Goal: Task Accomplishment & Management: Use online tool/utility

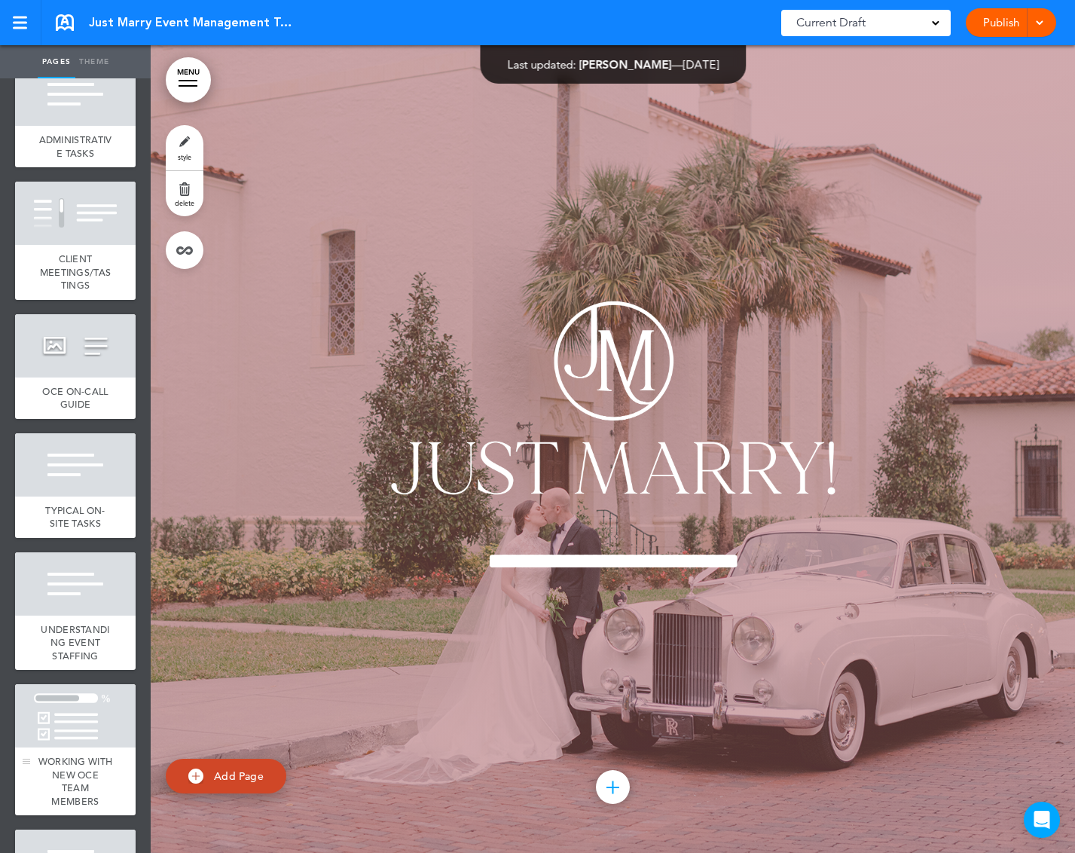
scroll to position [7081, 0]
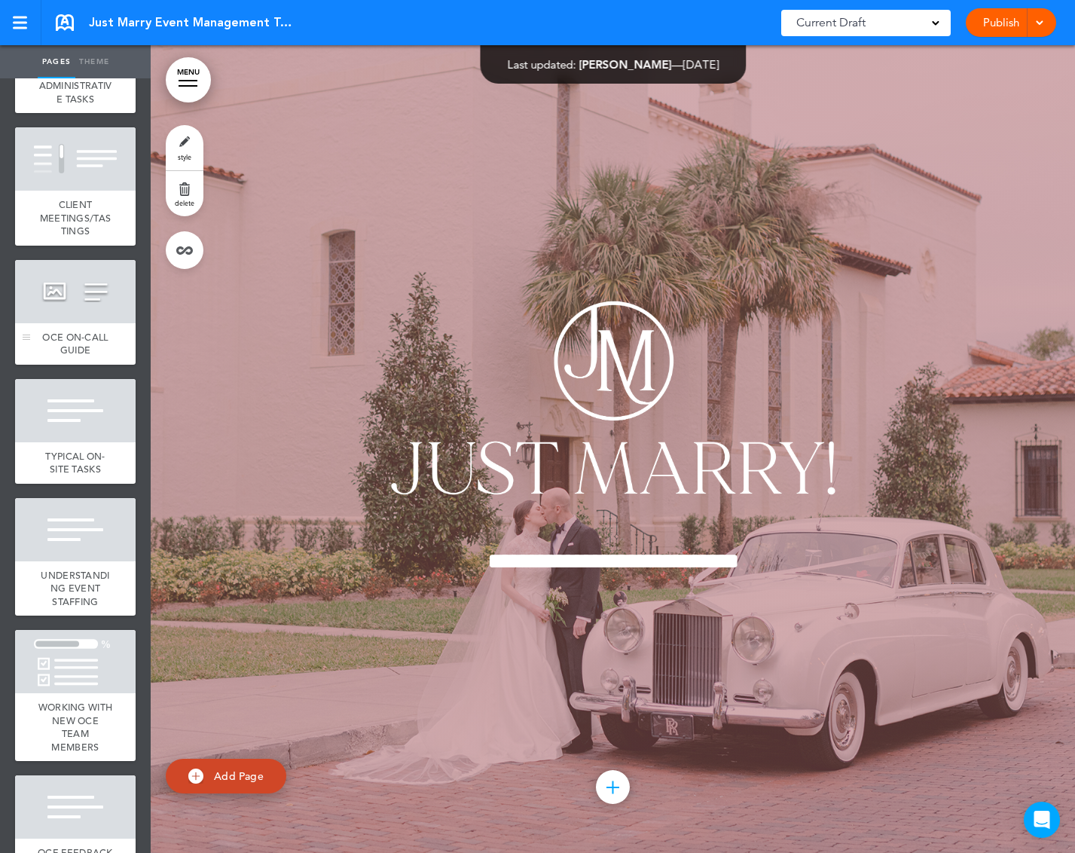
click at [96, 365] on div "OCE ON-CALL GUIDE" at bounding box center [75, 343] width 121 height 41
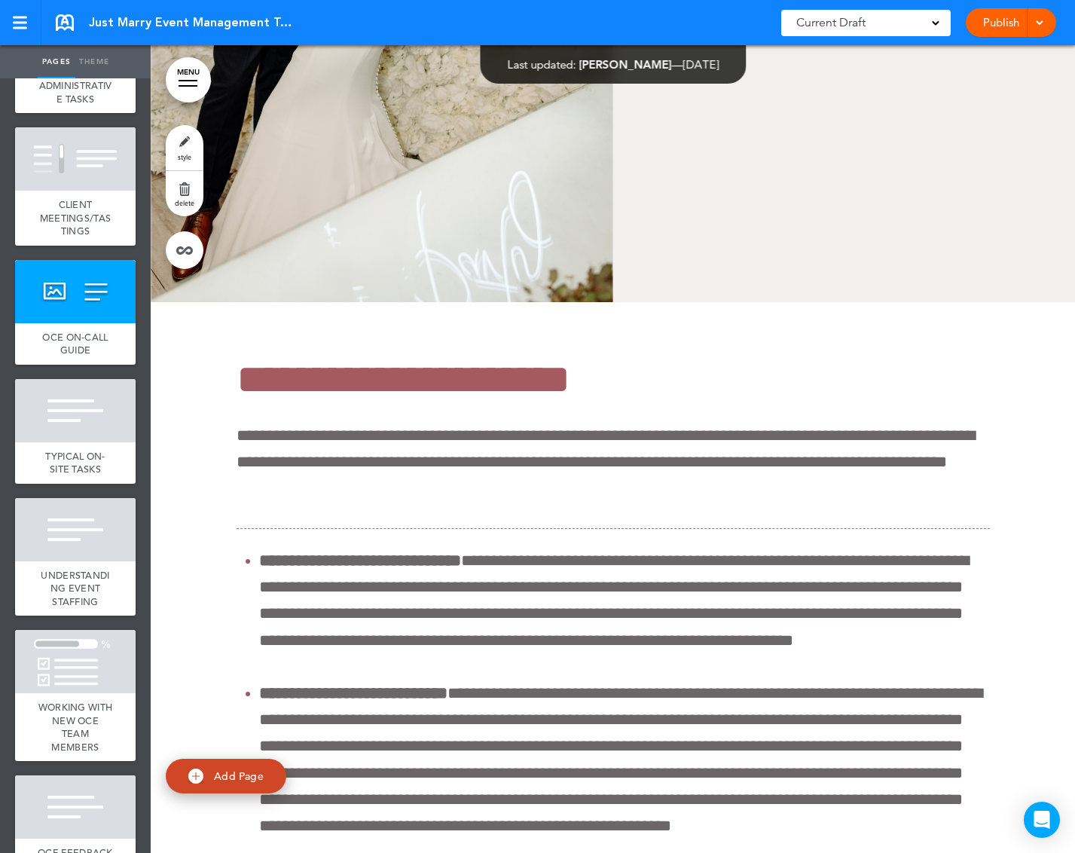
scroll to position [67388, 0]
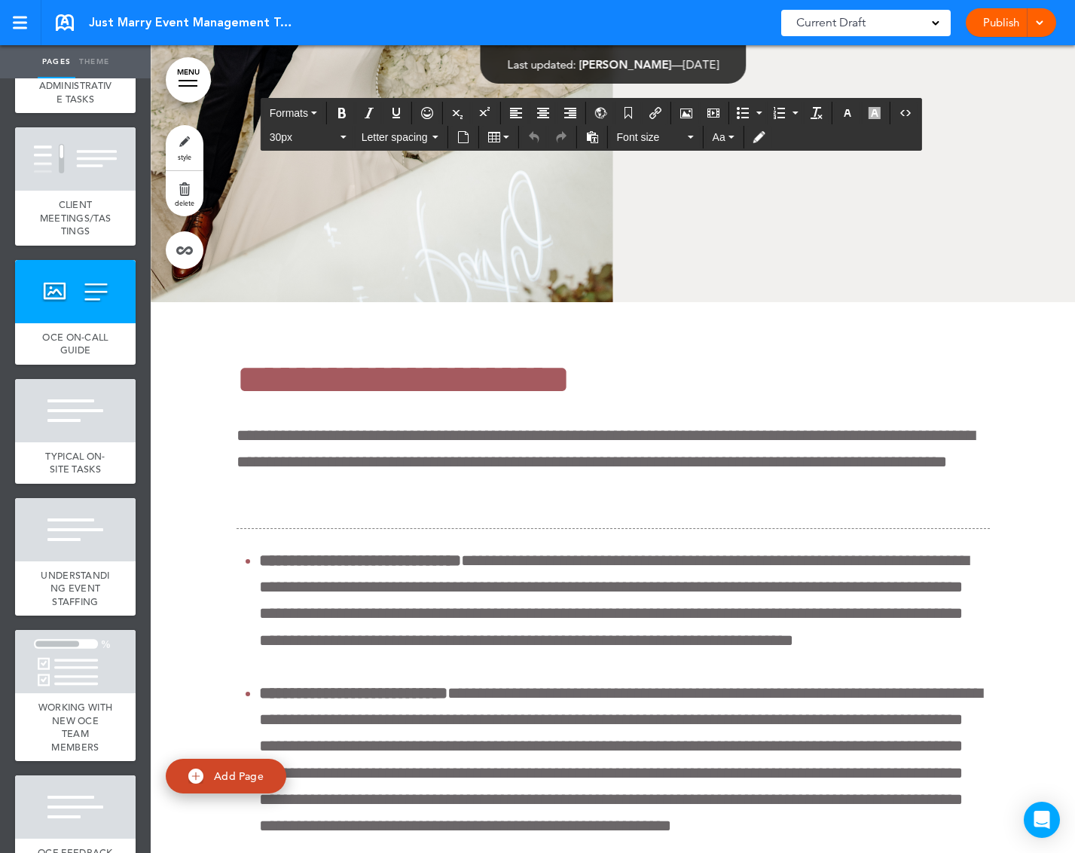
drag, startPoint x: 887, startPoint y: 353, endPoint x: 745, endPoint y: 353, distance: 141.7
click at [66, 323] on div at bounding box center [75, 291] width 121 height 63
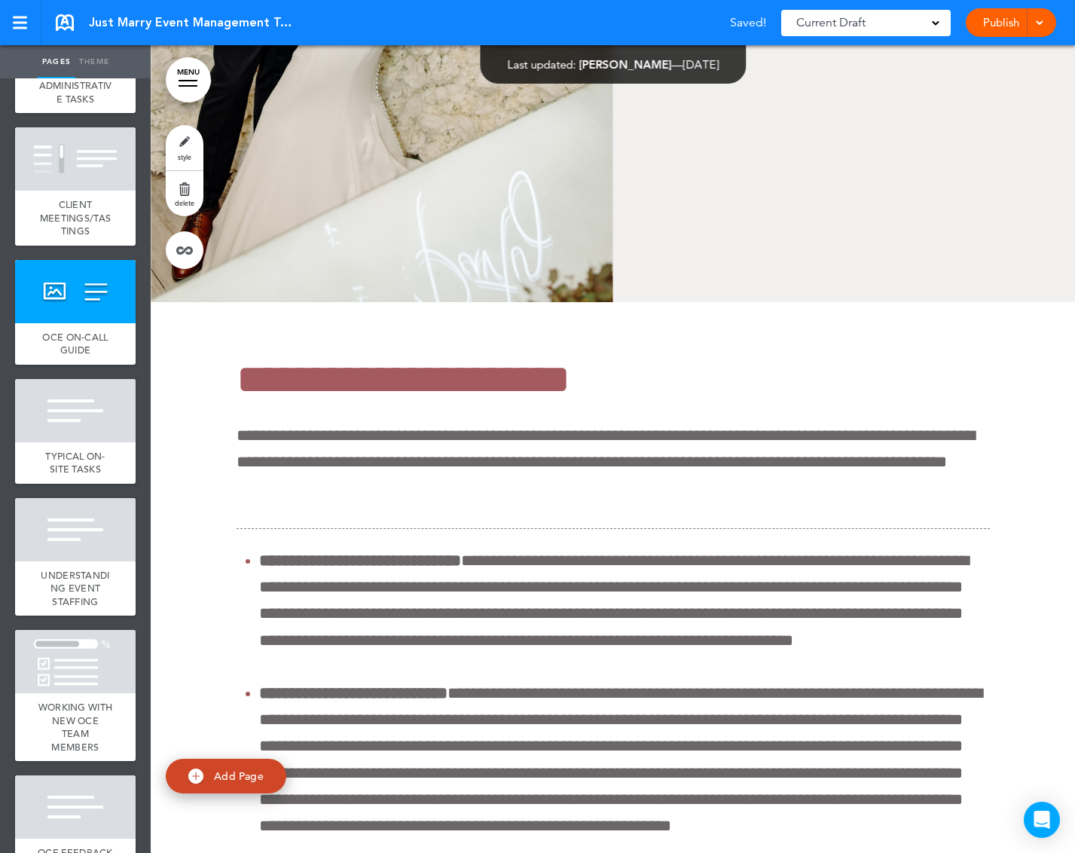
click at [185, 142] on link "style" at bounding box center [185, 147] width 38 height 45
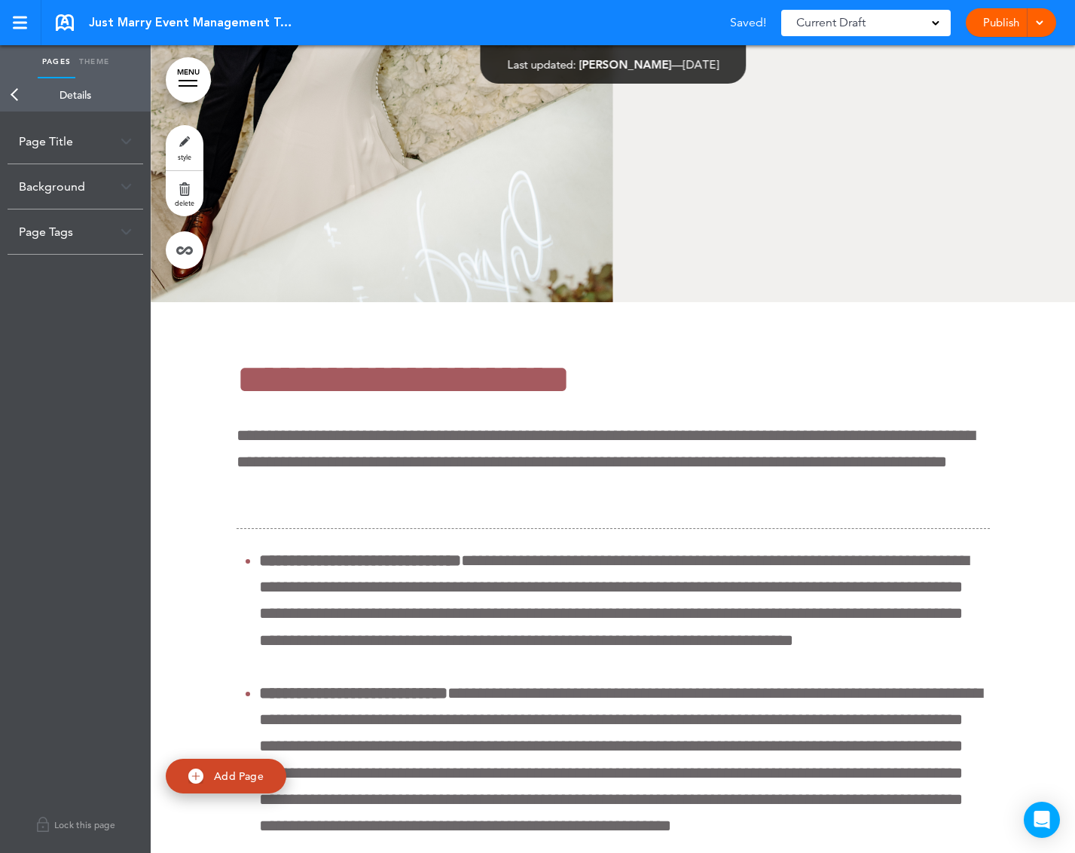
click at [103, 137] on div "Page Title" at bounding box center [76, 141] width 136 height 44
click at [93, 195] on input "**********" at bounding box center [75, 201] width 113 height 26
drag, startPoint x: 51, startPoint y: 197, endPoint x: 98, endPoint y: 197, distance: 46.7
click at [98, 197] on input "**********" at bounding box center [75, 201] width 113 height 26
type input "**********"
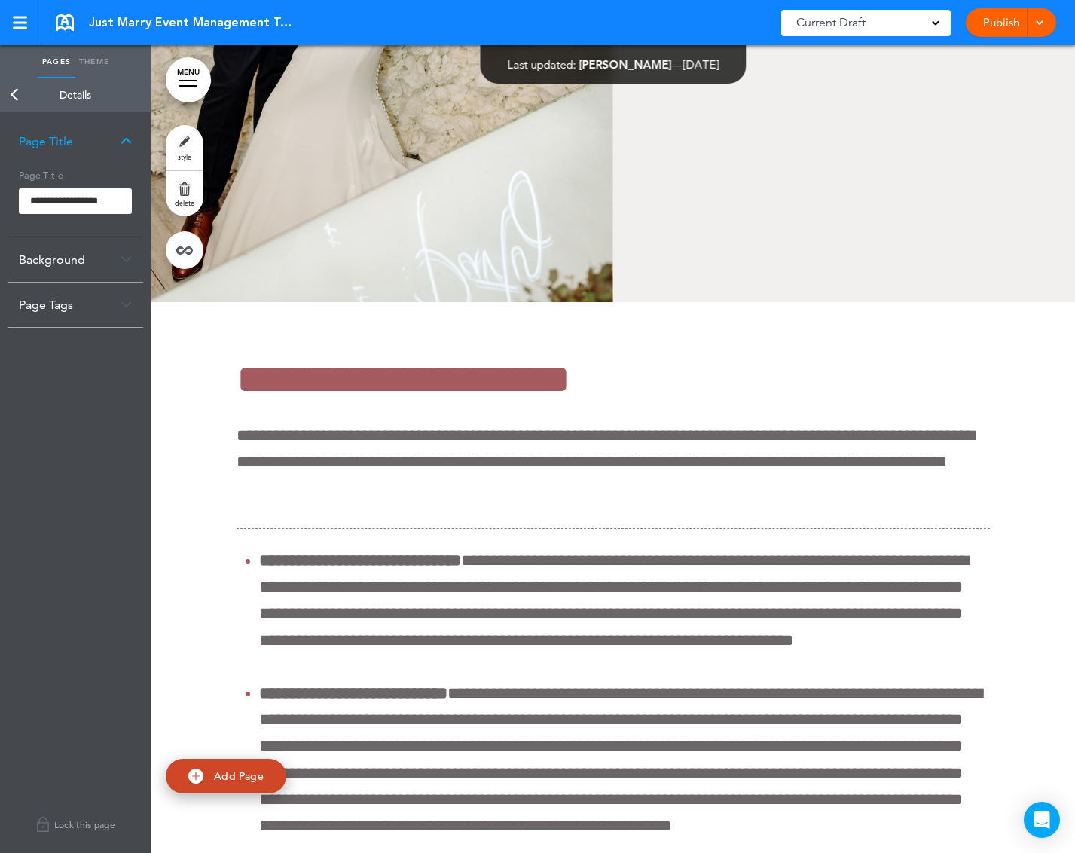
click at [77, 402] on body "Checking url availability This handbook [GEOGRAPHIC_DATA] Settings Signatures C…" at bounding box center [537, 426] width 1075 height 853
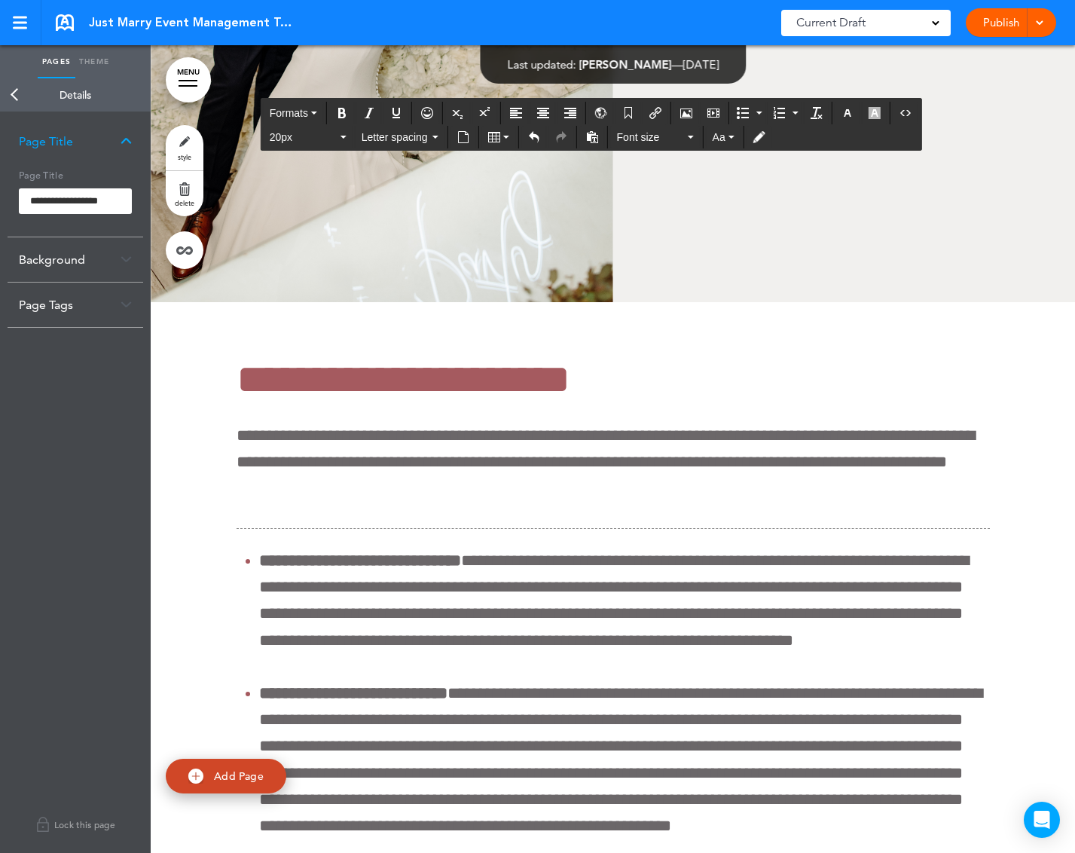
drag, startPoint x: 741, startPoint y: 428, endPoint x: 647, endPoint y: 430, distance: 95.0
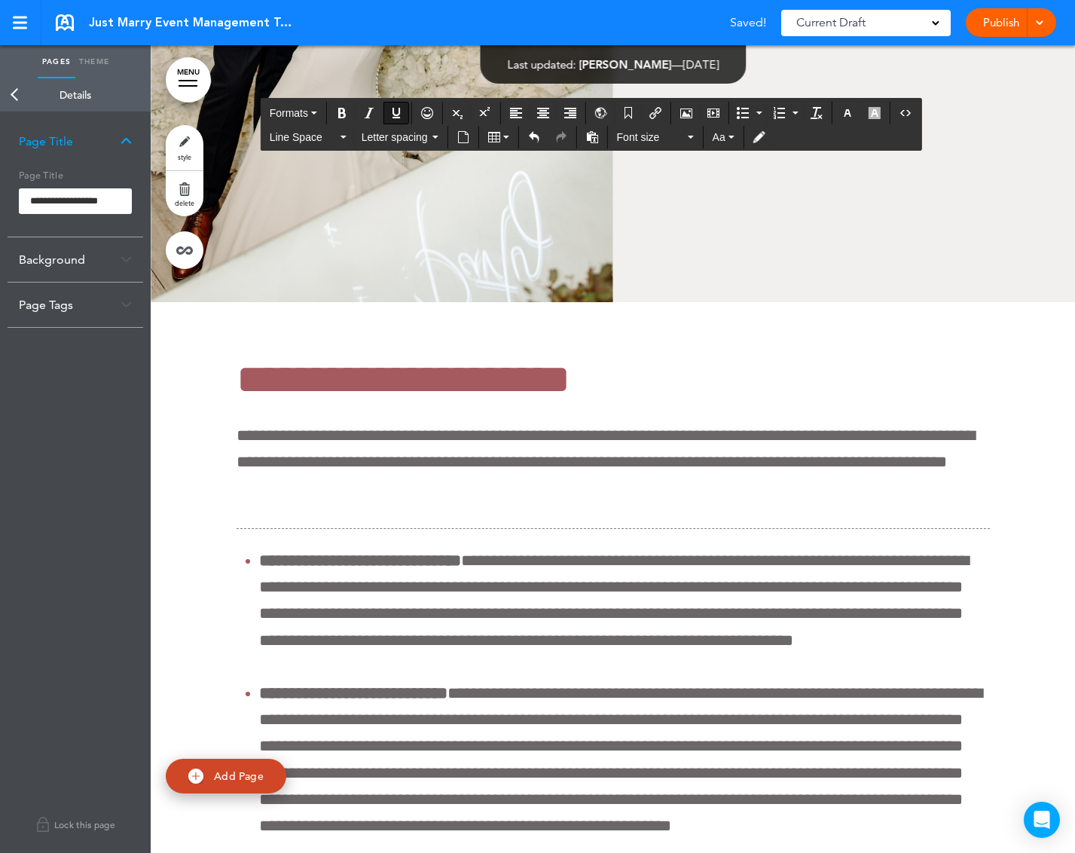
click at [89, 392] on div "**********" at bounding box center [75, 482] width 151 height 741
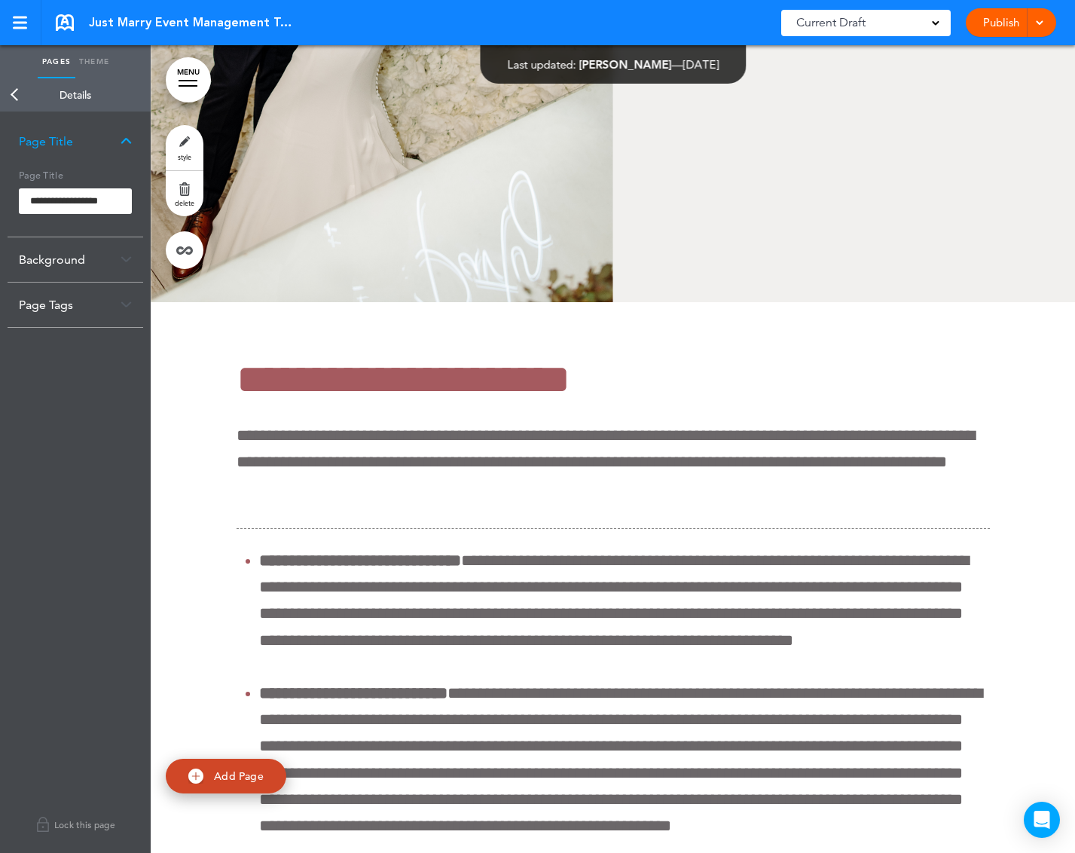
click at [12, 98] on link "Back" at bounding box center [15, 94] width 30 height 33
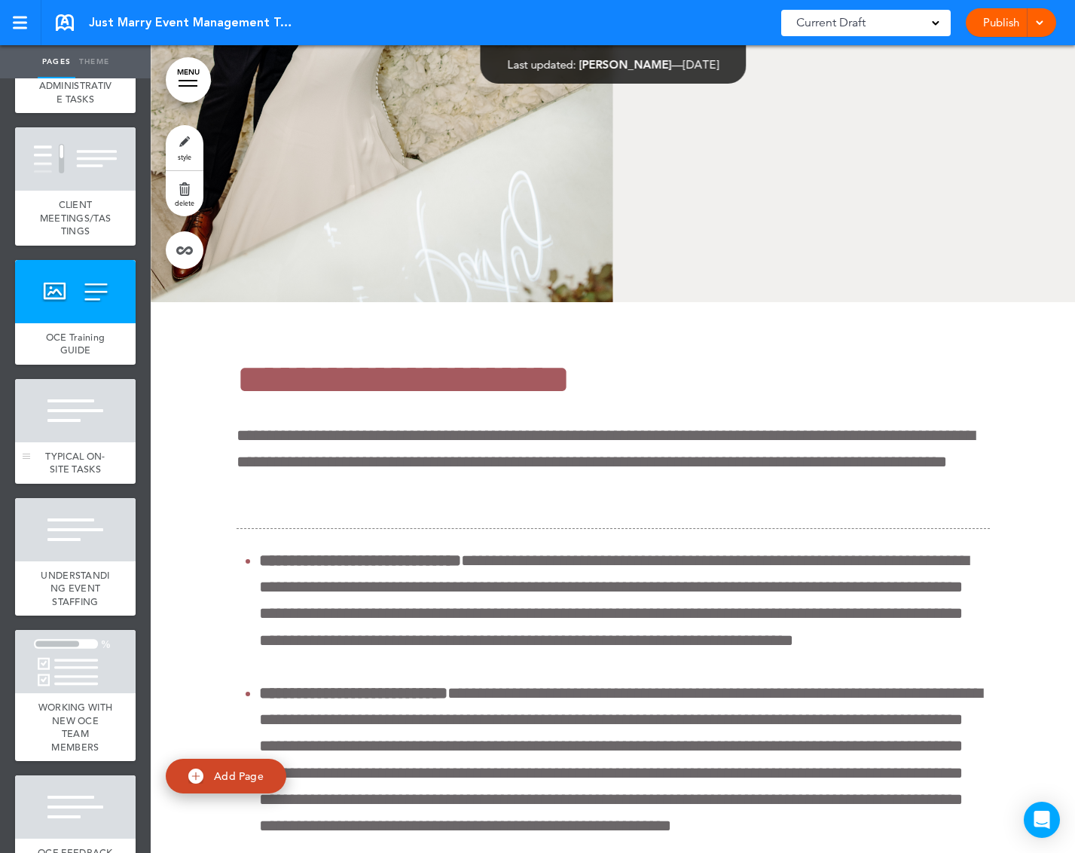
click at [93, 484] on div "TYPICAL ON-SITE TASKS" at bounding box center [75, 462] width 121 height 41
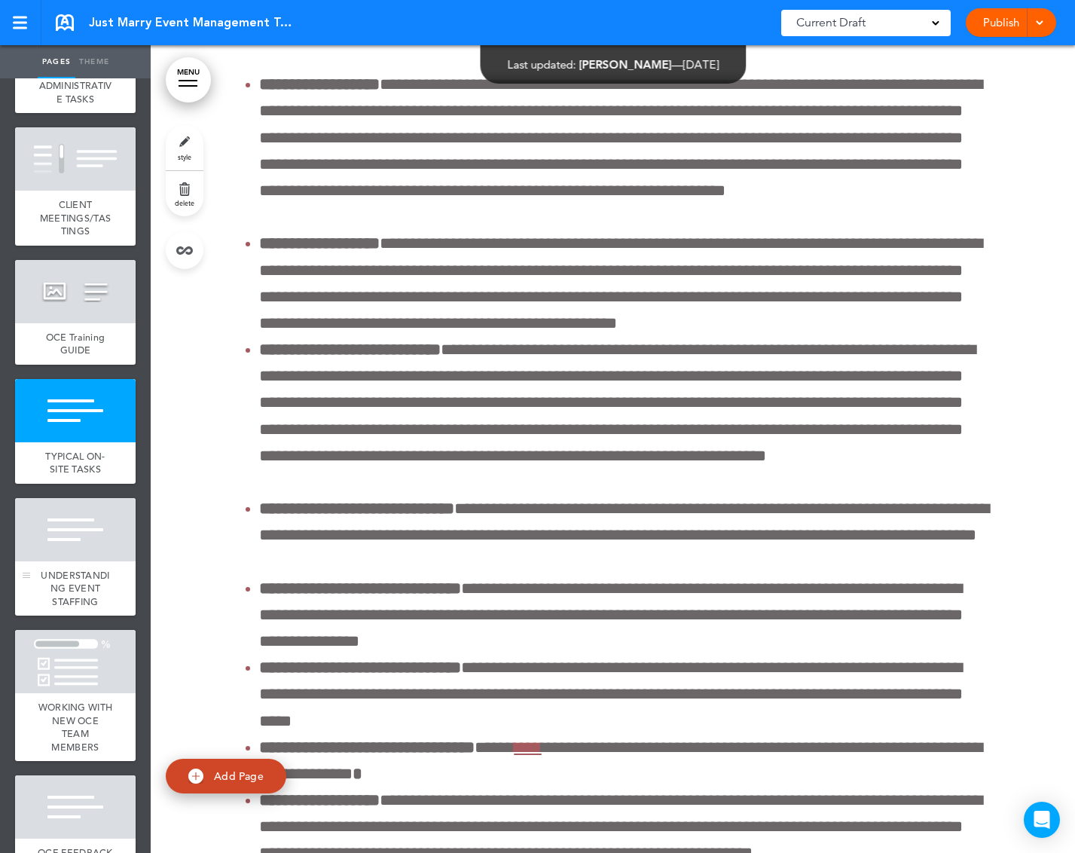
scroll to position [68196, 0]
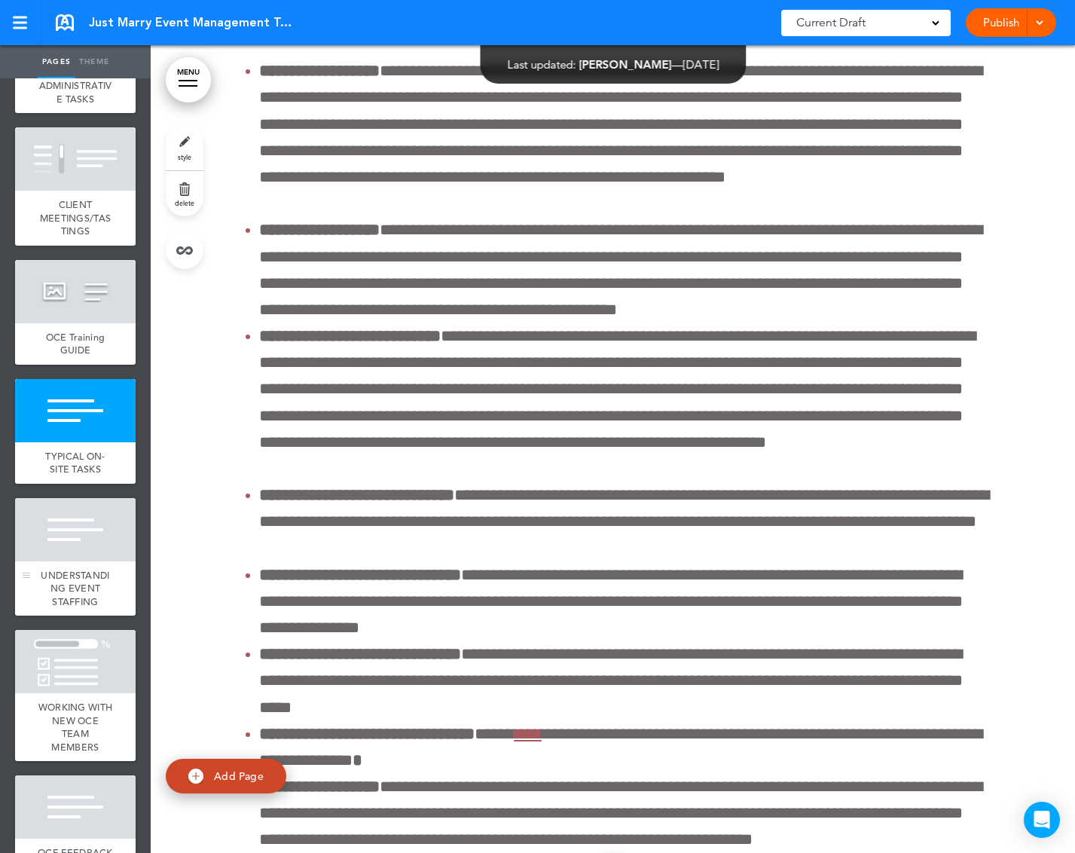
click at [82, 608] on span "UNDERSTANDING EVENT STAFFING" at bounding box center [75, 588] width 69 height 39
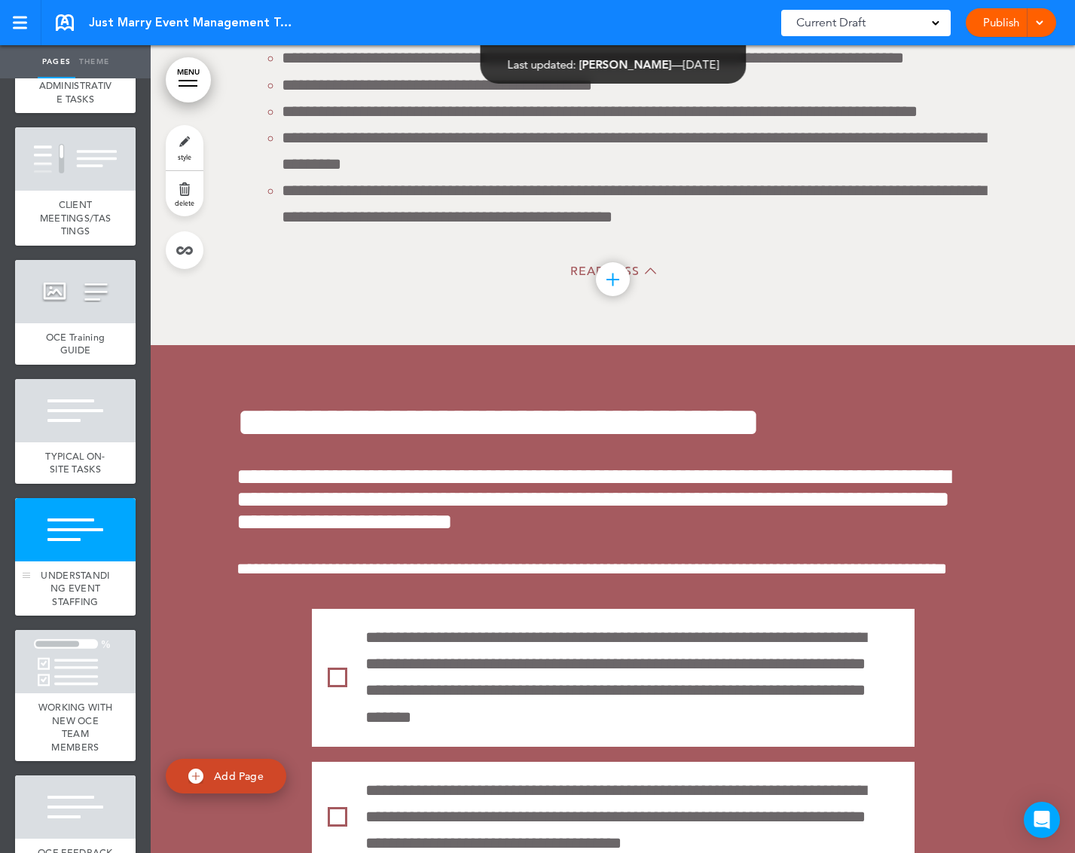
scroll to position [69644, 0]
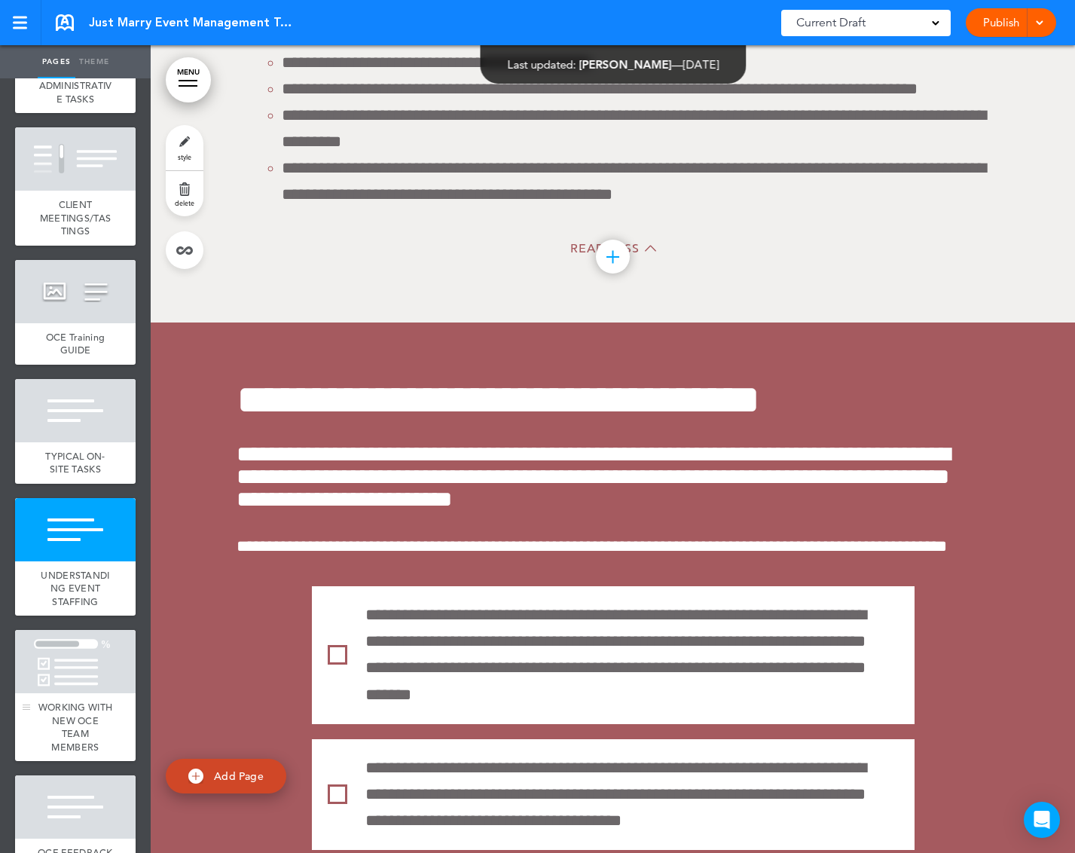
click at [90, 693] on div at bounding box center [75, 661] width 121 height 63
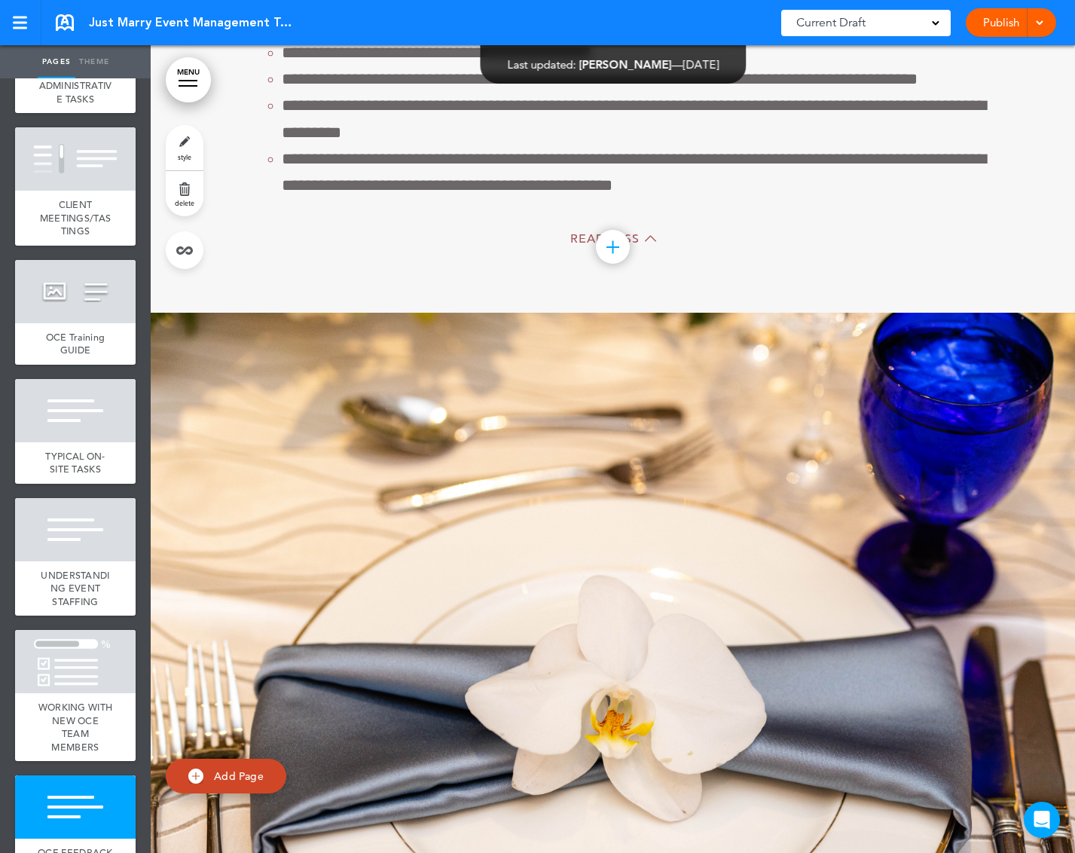
scroll to position [71963, 0]
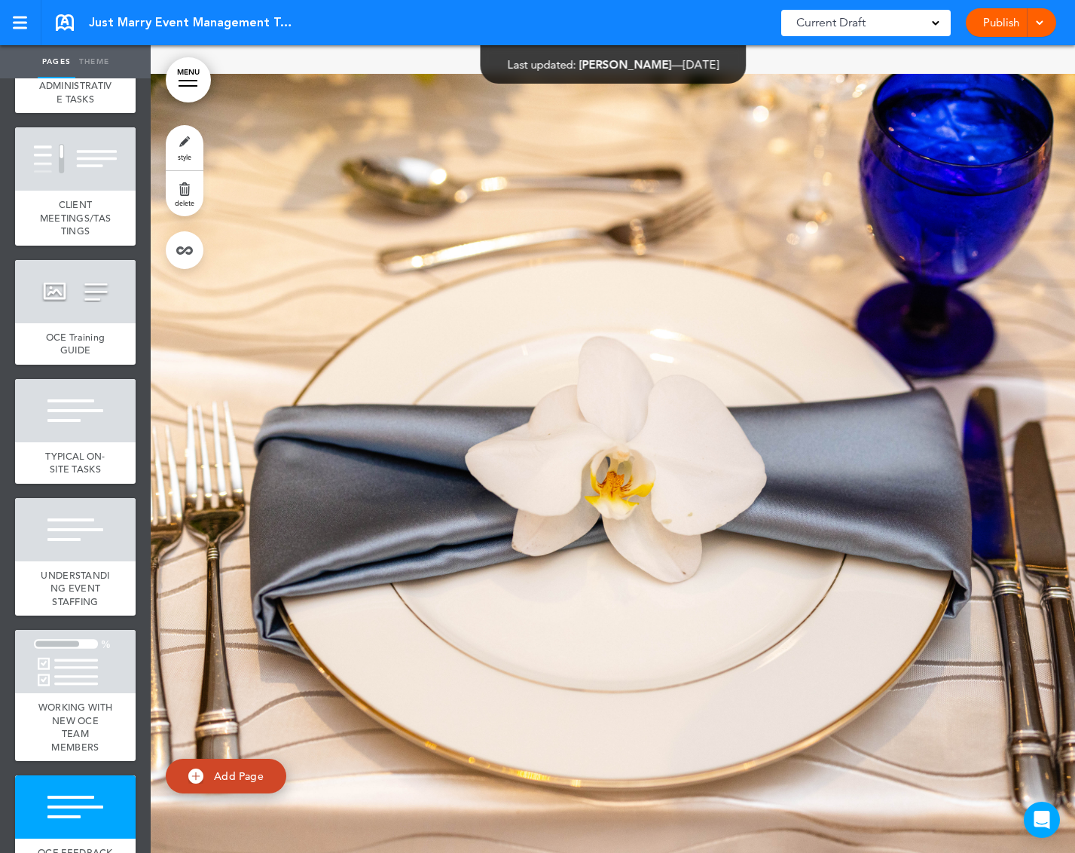
scroll to position [71904, 0]
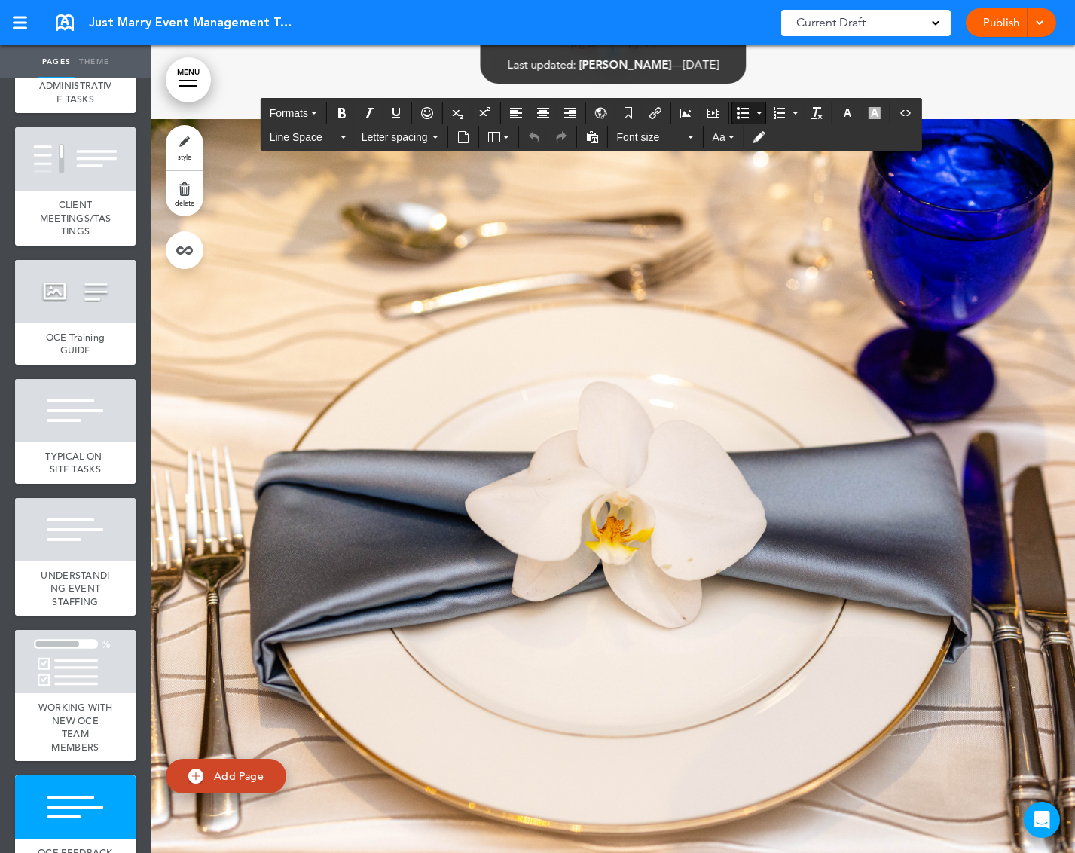
scroll to position [71905, 0]
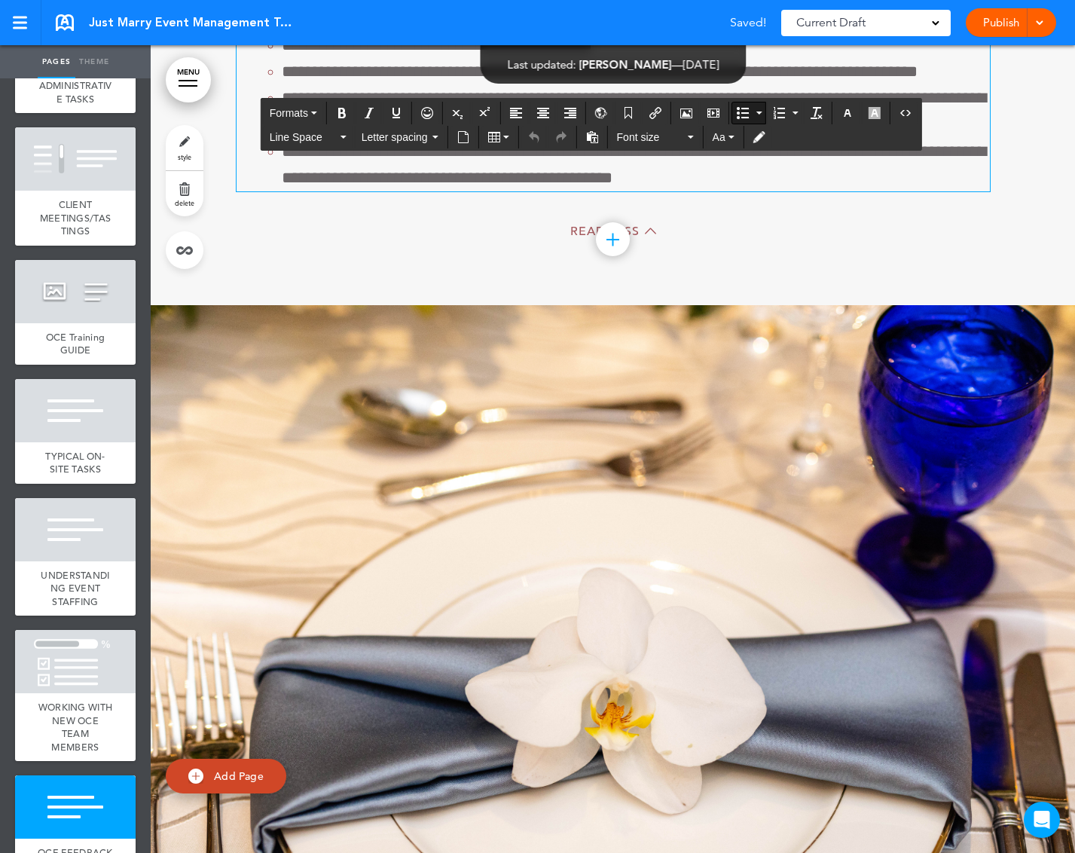
scroll to position [71718, 0]
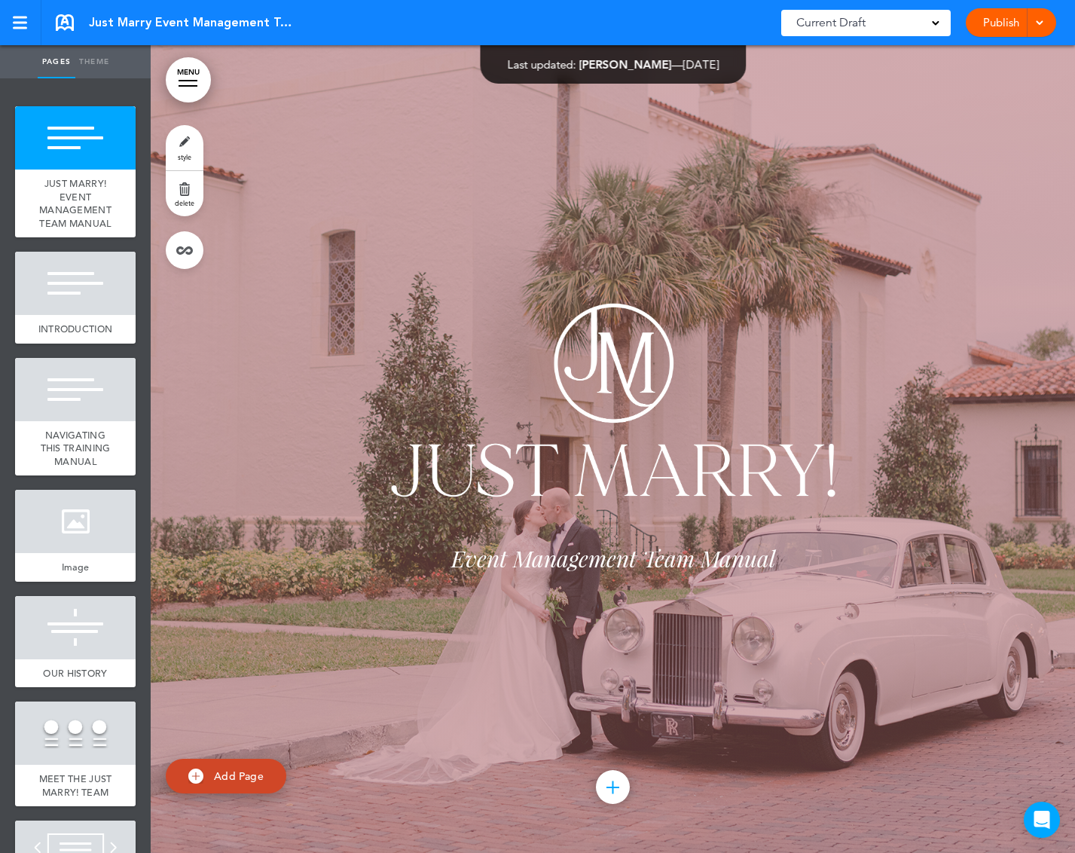
click at [938, 19] on span at bounding box center [936, 22] width 8 height 8
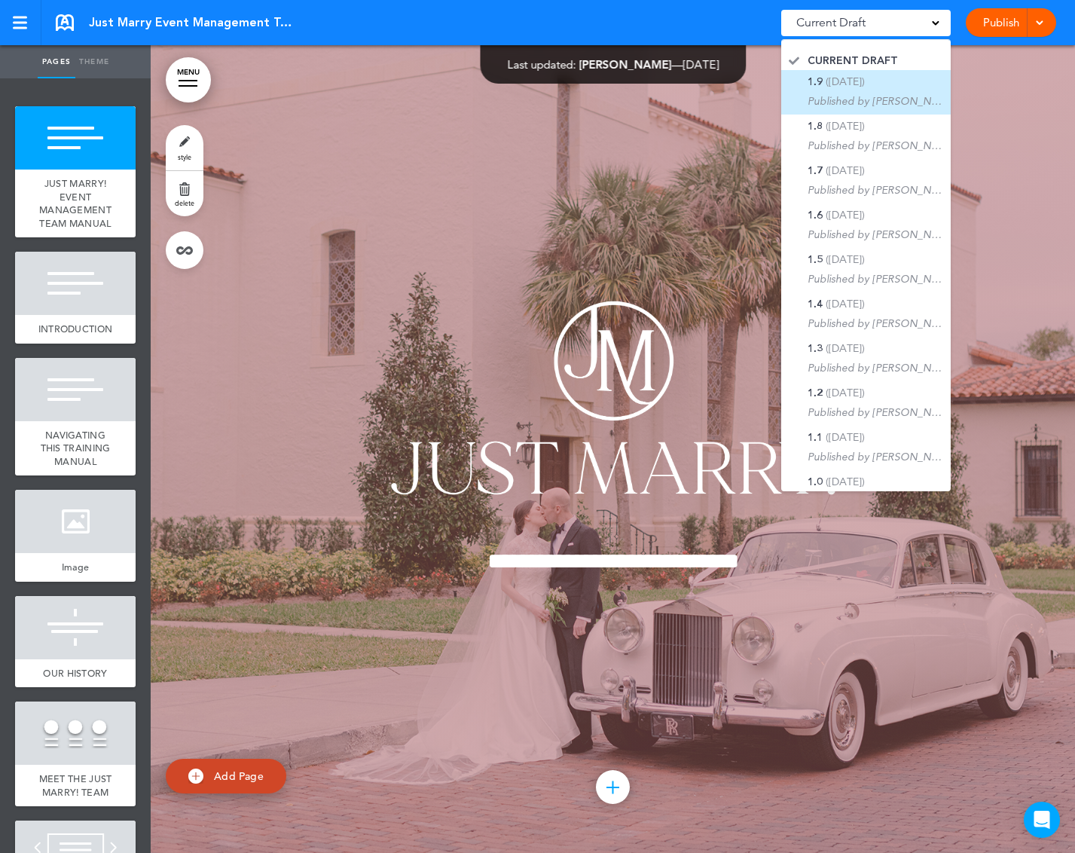
click at [875, 83] on div "1.9 (9/9/2025) Published by Karen Gingerich" at bounding box center [876, 92] width 136 height 32
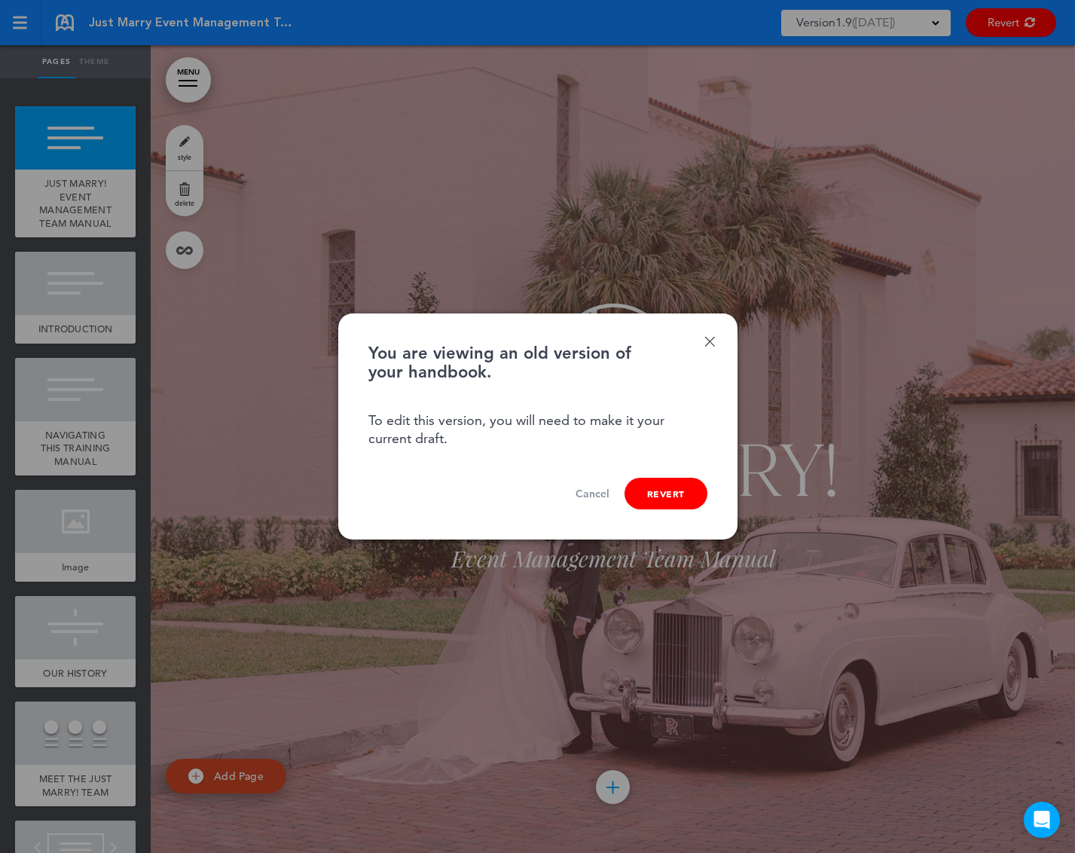
click at [711, 344] on link "Done" at bounding box center [710, 341] width 11 height 11
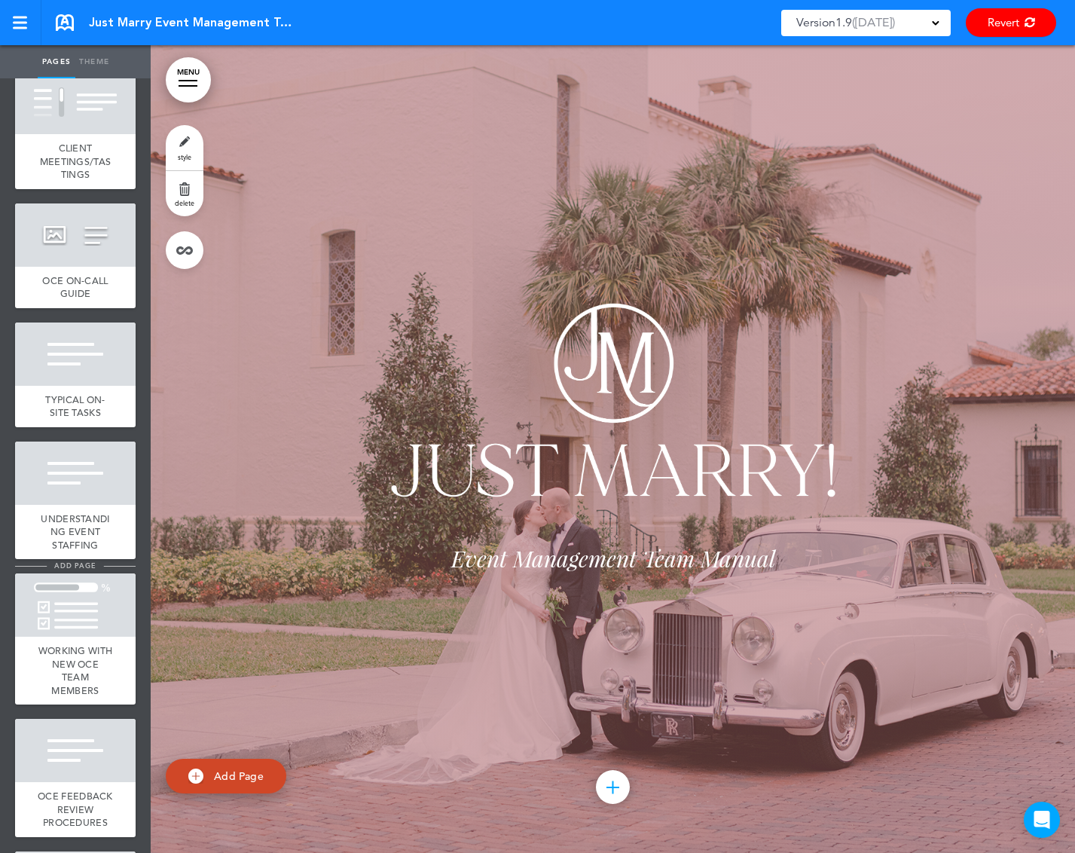
scroll to position [7189, 0]
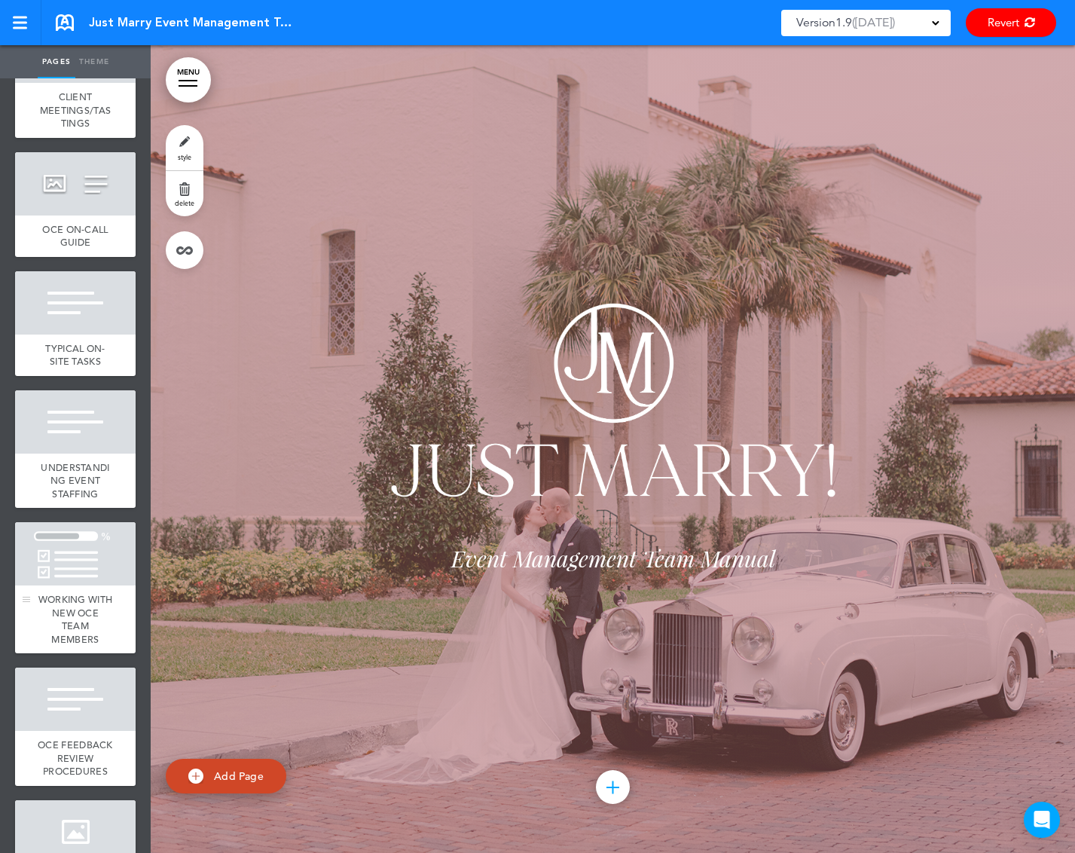
click at [88, 645] on span "WORKING WITH NEW OCE TEAM MEMBERS" at bounding box center [75, 619] width 75 height 53
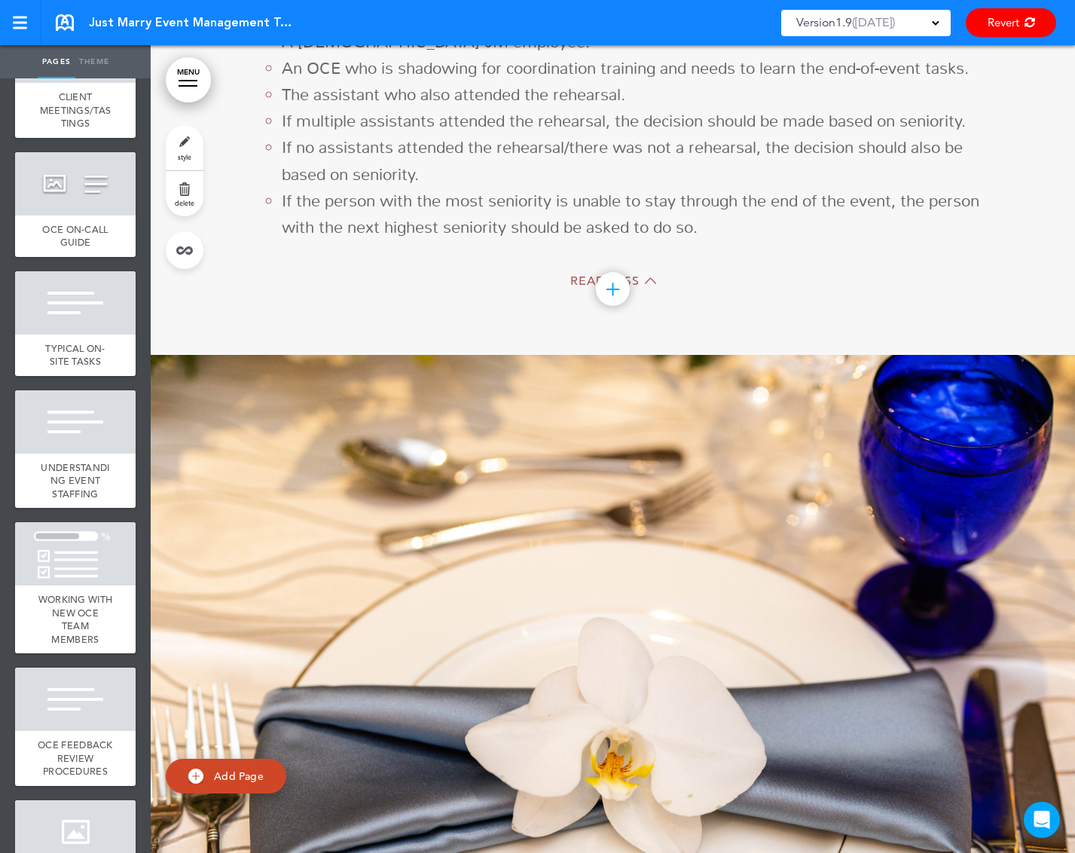
scroll to position [71936, 0]
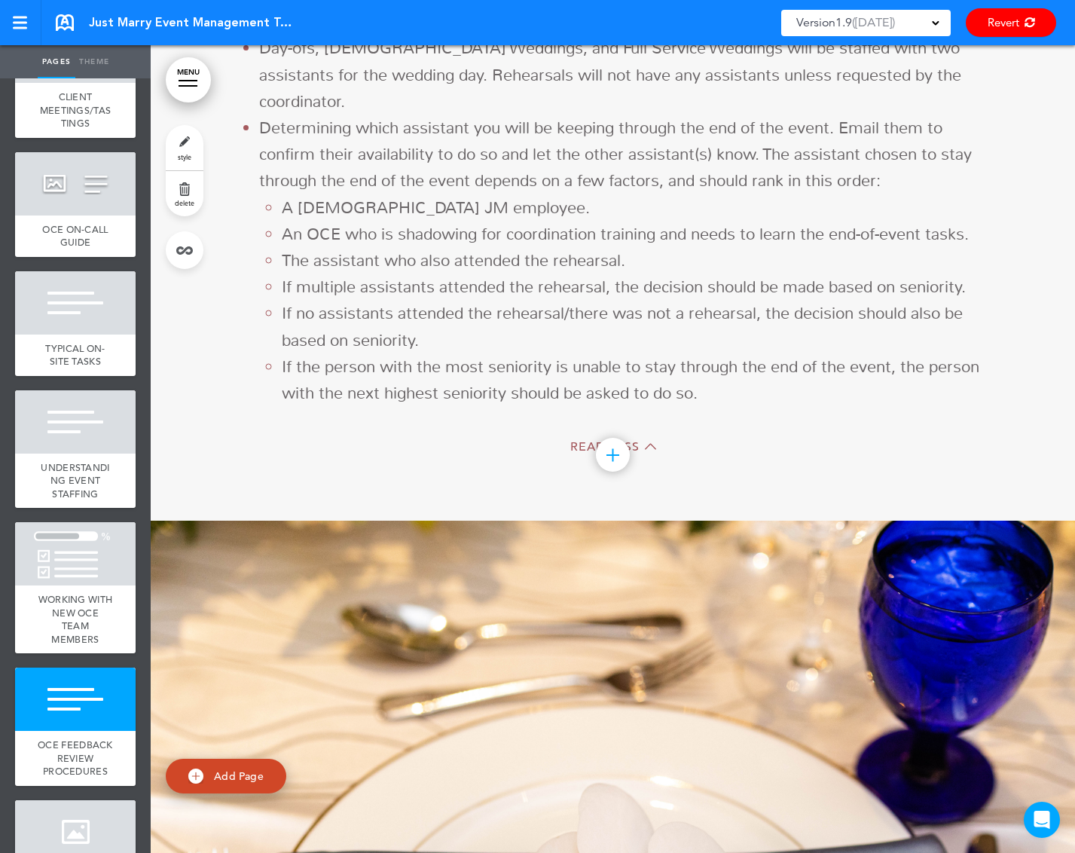
click at [65, 20] on link at bounding box center [65, 22] width 18 height 17
